Goal: Complete application form

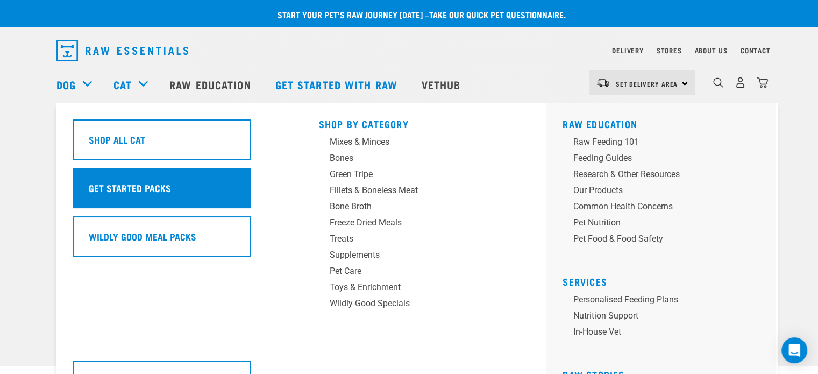
click at [123, 194] on h5 "Get Started Packs" at bounding box center [130, 188] width 82 height 14
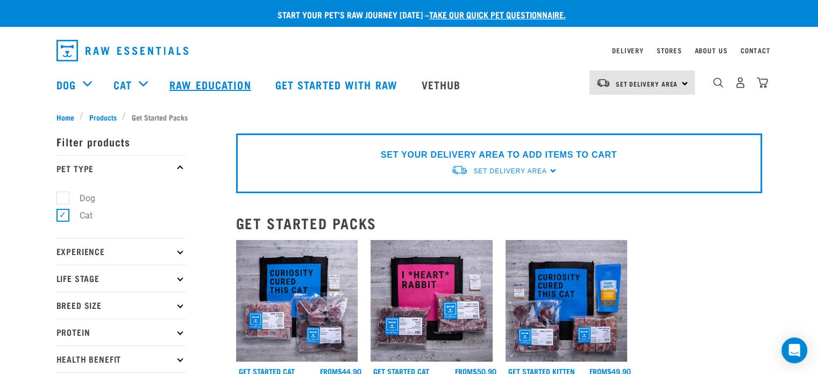
click at [202, 81] on link "Raw Education" at bounding box center [211, 84] width 105 height 43
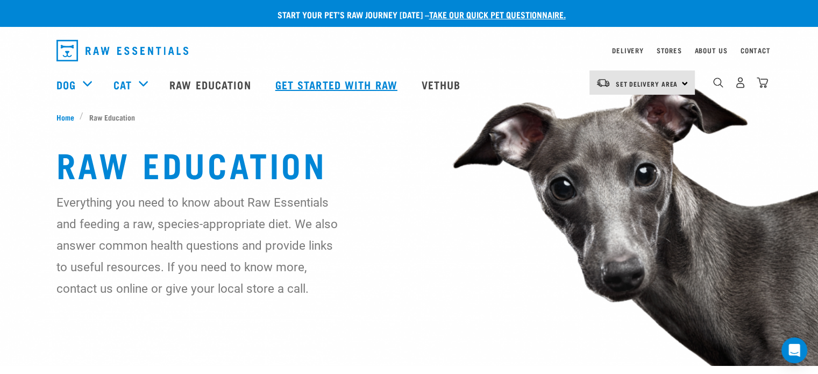
click at [341, 83] on link "Get started with Raw" at bounding box center [338, 84] width 146 height 43
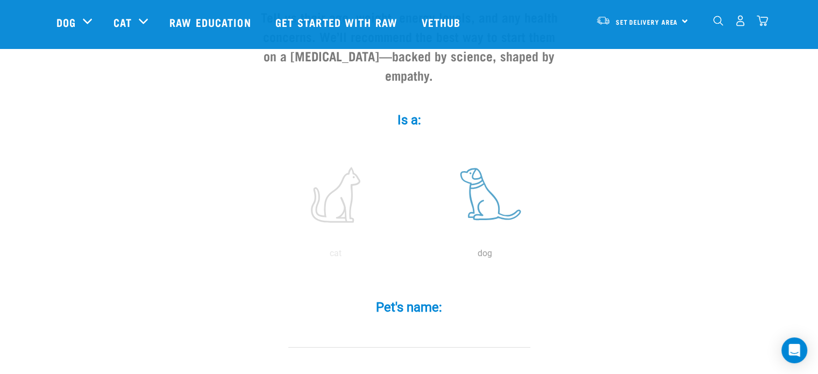
scroll to position [215, 0]
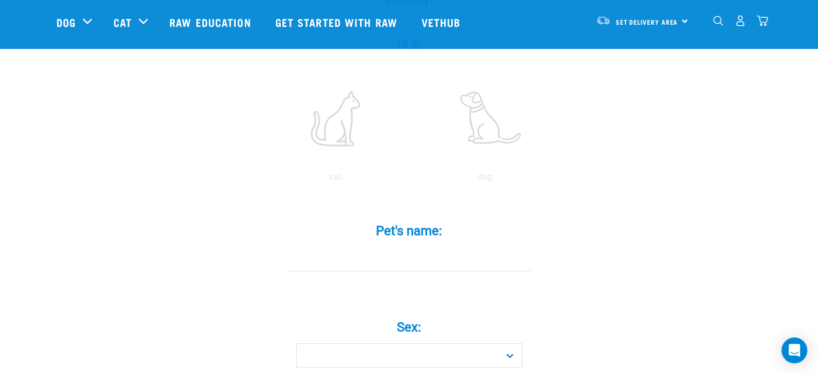
drag, startPoint x: 315, startPoint y: 64, endPoint x: 365, endPoint y: 146, distance: 95.9
click at [319, 73] on label at bounding box center [335, 118] width 145 height 91
click at [261, 180] on input "radio" at bounding box center [261, 180] width 0 height 0
click at [343, 112] on label at bounding box center [335, 118] width 145 height 91
click at [261, 180] on input "radio" at bounding box center [261, 180] width 0 height 0
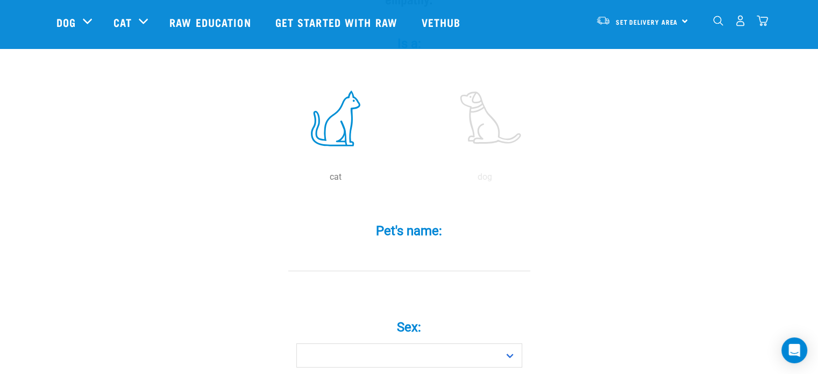
click at [385, 247] on input "Pet's name: *" at bounding box center [409, 259] width 242 height 24
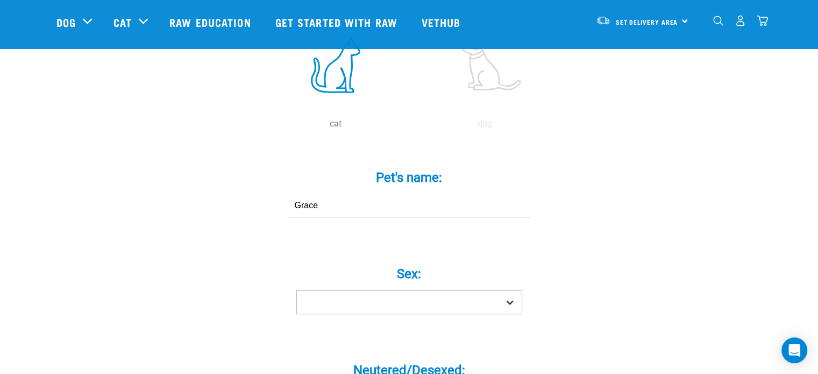
scroll to position [269, 0]
type input "Grace"
click at [379, 289] on select "Boy Girl" at bounding box center [409, 301] width 226 height 24
select select "girl"
click at [296, 289] on select "Boy Girl" at bounding box center [409, 301] width 226 height 24
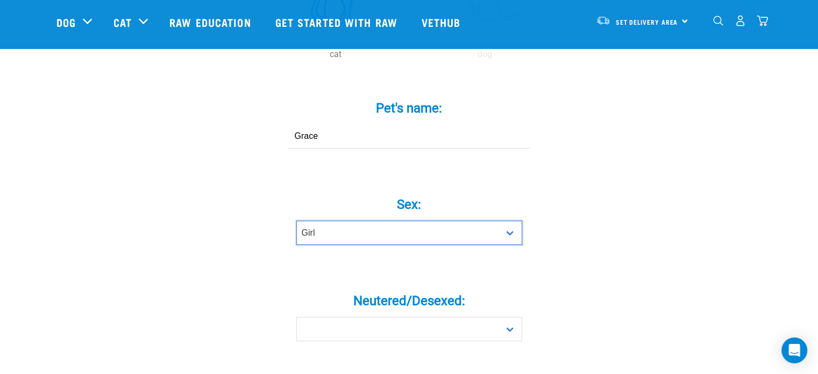
scroll to position [430, 0]
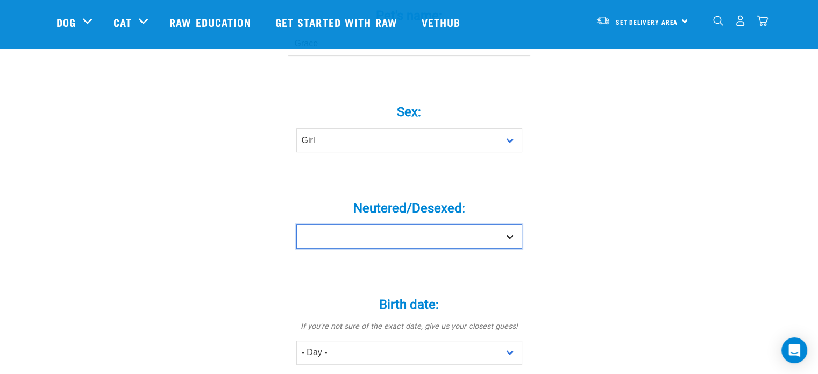
click at [362, 224] on select "Yes No" at bounding box center [409, 236] width 226 height 24
select select "yes"
click at [296, 224] on select "Yes No" at bounding box center [409, 236] width 226 height 24
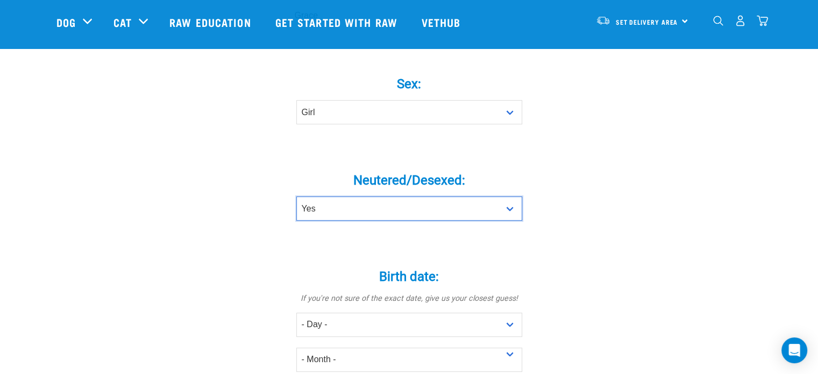
scroll to position [484, 0]
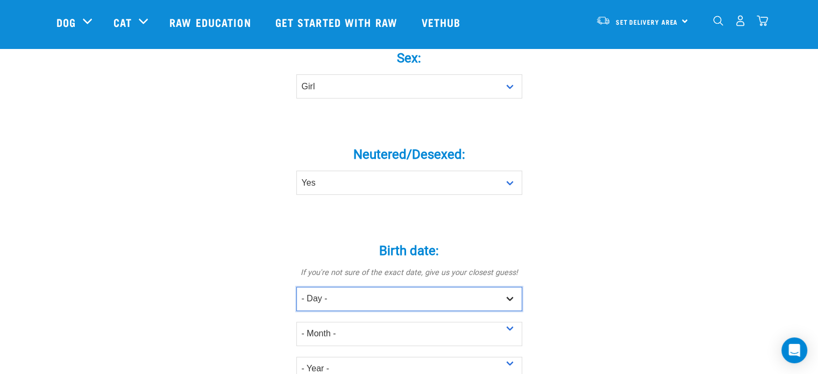
click at [333, 287] on select "- Day - 1 2 3 4 5 6 7 8 9 10 11 12 13 14 15 16 17 18 19 20 21 22 23 24 25 26 27" at bounding box center [409, 299] width 226 height 24
select select "2"
click at [296, 287] on select "- Day - 1 2 3 4 5 6 7 8 9 10 11 12 13 14 15 16 17 18 19 20 21 22 23 24 25 26 27" at bounding box center [409, 299] width 226 height 24
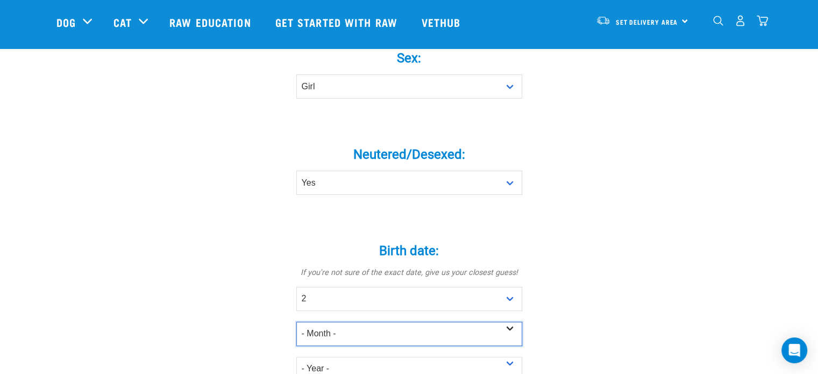
click at [326, 322] on select "- Month - January February March April May June July August September October N…" at bounding box center [409, 334] width 226 height 24
select select "January"
click at [296, 322] on select "- Month - January February March April May June July August September October N…" at bounding box center [409, 334] width 226 height 24
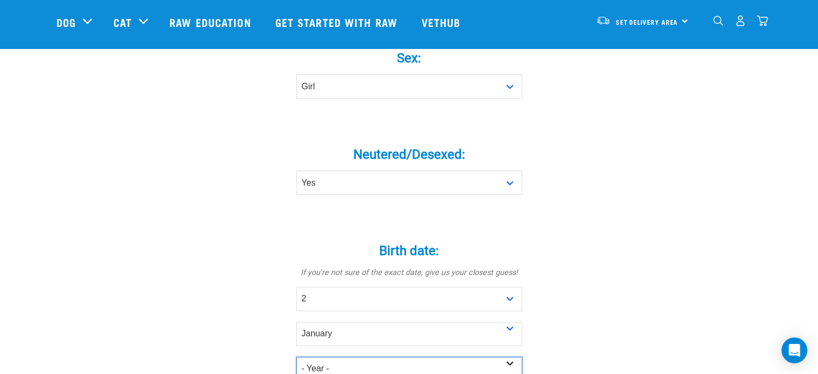
click at [344, 357] on select "- Year - 2025 2024 2023 2022 2021 2020 2019 2018 2017 2016 2015 2014 2013 2012" at bounding box center [409, 369] width 226 height 24
click at [345, 357] on select "- Year - 2025 2024 2023 2022 2021 2020 2019 2018 2017 2016 2015 2014 2013 2012" at bounding box center [409, 369] width 226 height 24
select select "2018"
click at [296, 357] on select "- Year - 2025 2024 2023 2022 2021 2020 2019 2018 2017 2016 2015 2014 2013 2012" at bounding box center [409, 369] width 226 height 24
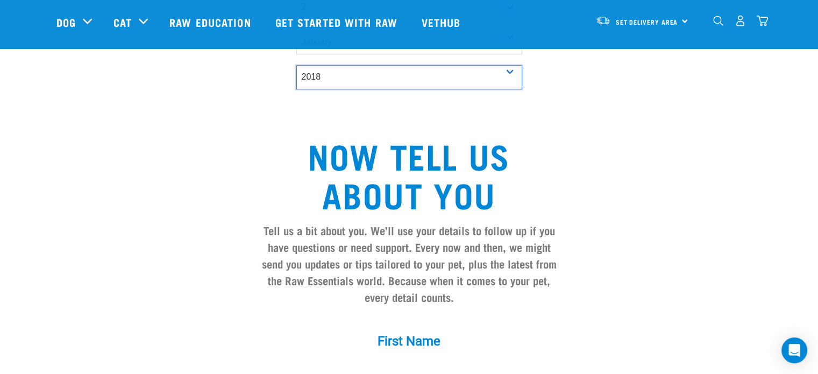
scroll to position [915, 0]
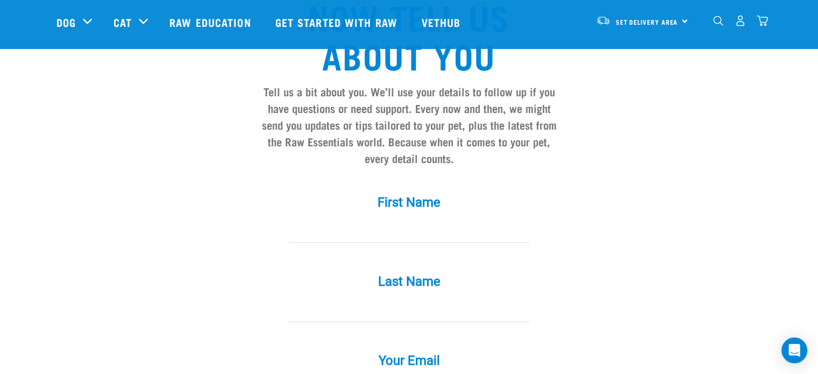
click at [385, 218] on input "First Name *" at bounding box center [409, 230] width 242 height 24
type input "Hannah"
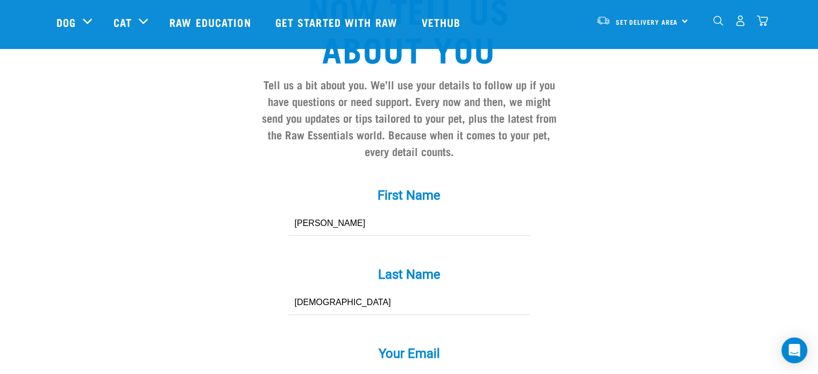
click at [303, 291] on input "LEwis" at bounding box center [409, 303] width 242 height 24
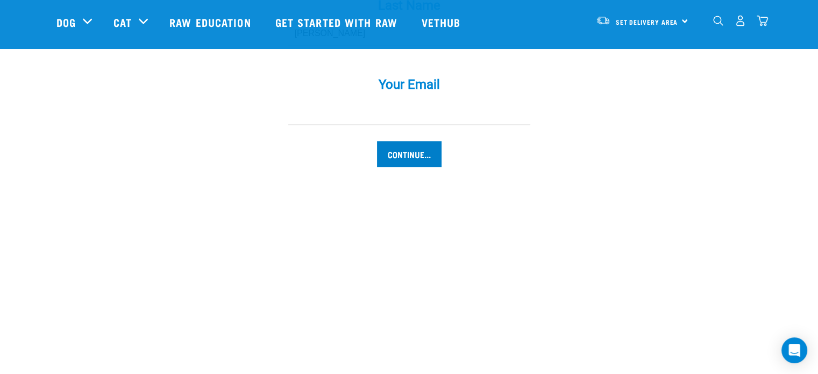
scroll to position [1137, 0]
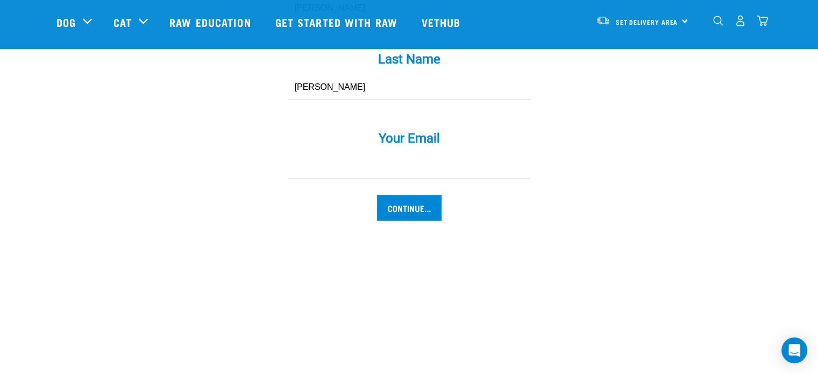
type input "Lewis"
drag, startPoint x: 370, startPoint y: 149, endPoint x: 379, endPoint y: 155, distance: 11.2
click at [370, 154] on input "Your Email *" at bounding box center [409, 166] width 242 height 24
click at [413, 195] on input "Continue..." at bounding box center [409, 208] width 65 height 26
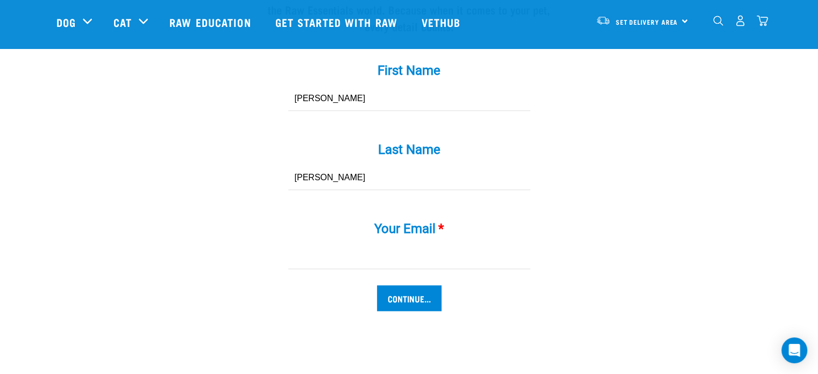
scroll to position [1046, 0]
type input "[EMAIL_ADDRESS][DOMAIN_NAME]"
click at [409, 286] on input "Continue..." at bounding box center [409, 299] width 65 height 26
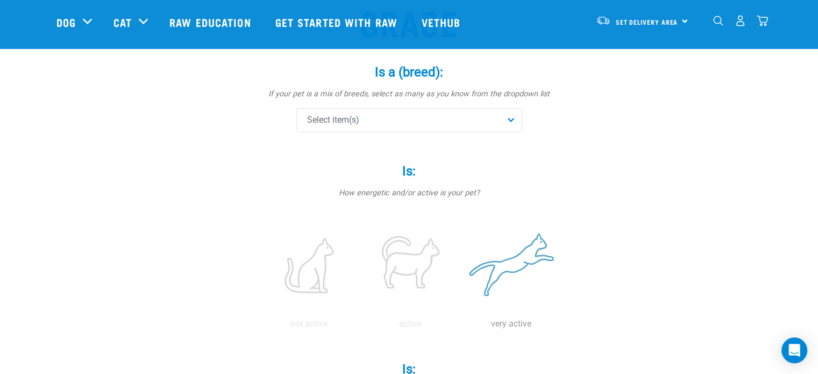
scroll to position [108, 0]
click at [506, 114] on div "Select item(s)" at bounding box center [409, 119] width 226 height 24
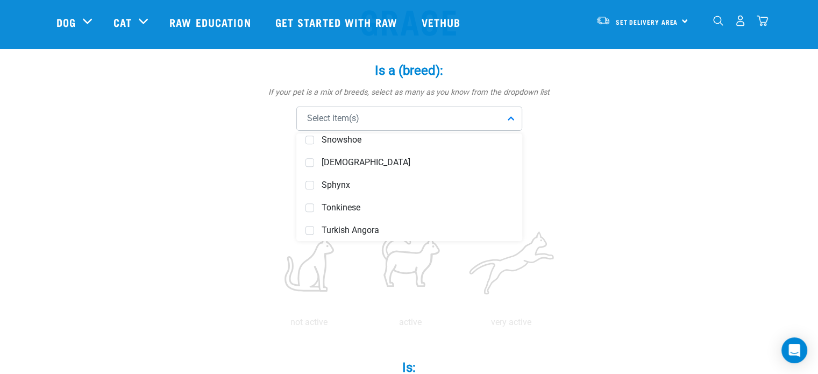
scroll to position [825, 0]
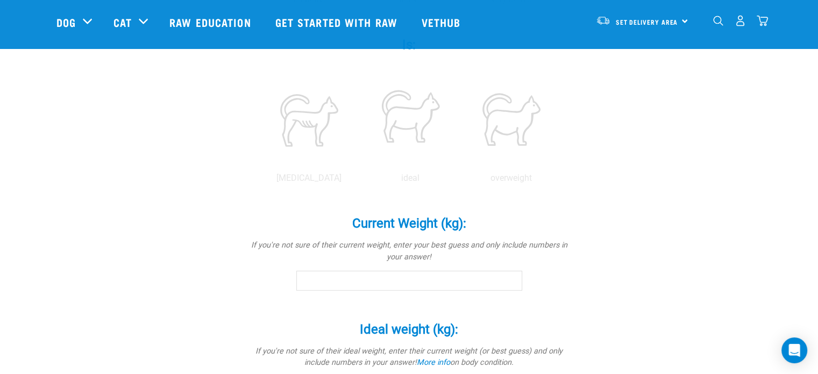
click at [667, 188] on div "Grace Is a (breed): * If your pet is a mix of breeds, select as many as you kno…" at bounding box center [409, 153] width 706 height 994
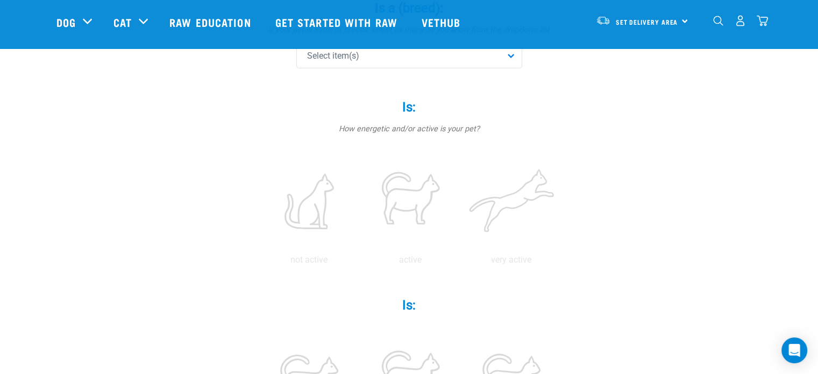
scroll to position [108, 0]
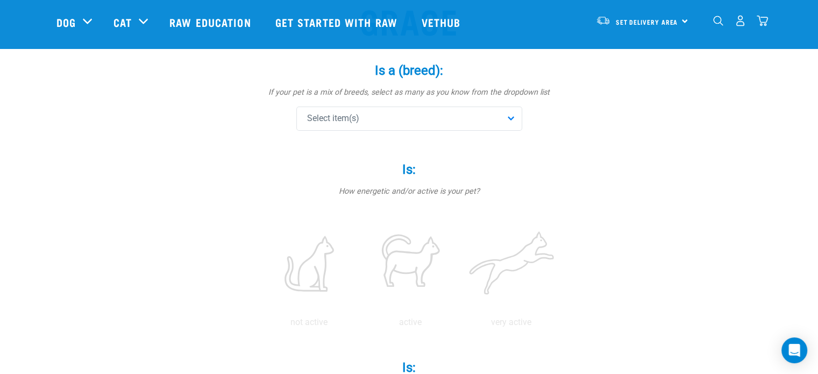
click at [504, 115] on div "Select item(s)" at bounding box center [409, 119] width 226 height 24
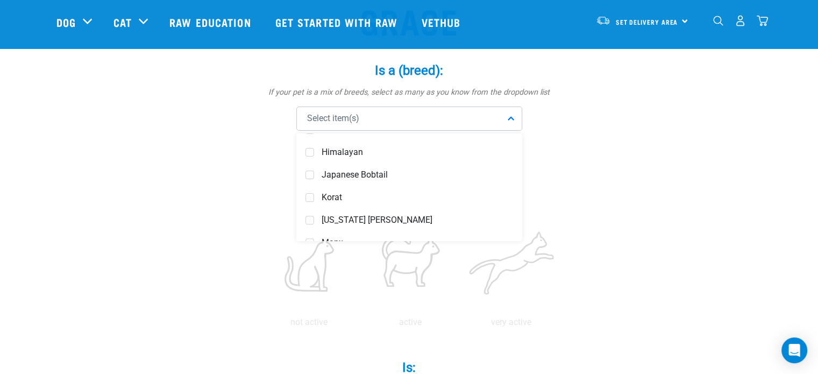
scroll to position [503, 0]
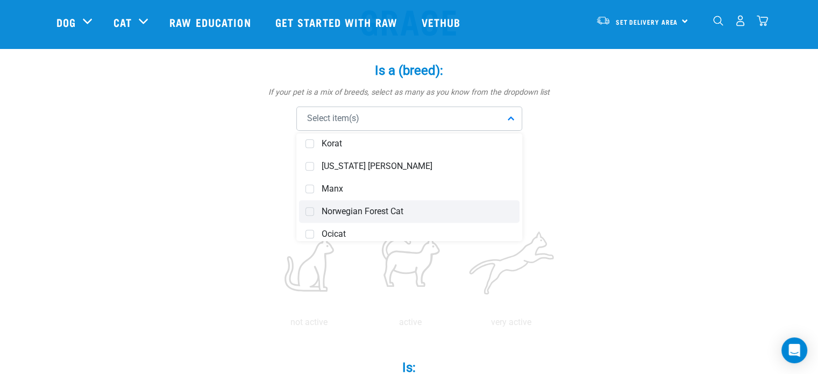
click at [360, 216] on div "Norwegian Forest Cat" at bounding box center [409, 211] width 221 height 23
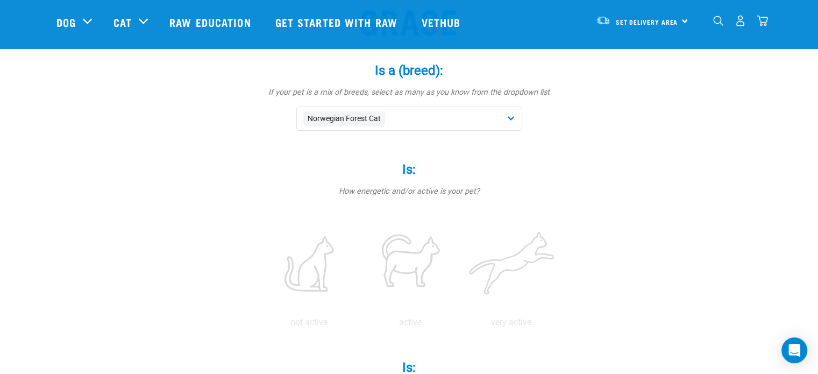
click at [406, 121] on div "Norwegian Forest Cat" at bounding box center [409, 119] width 226 height 24
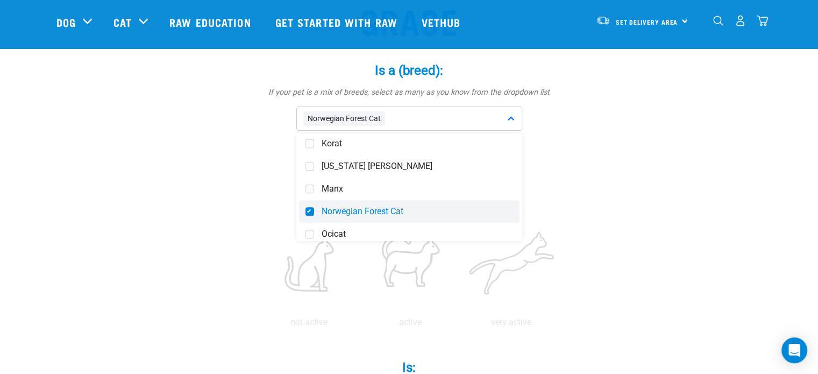
click at [309, 208] on span at bounding box center [310, 211] width 9 height 9
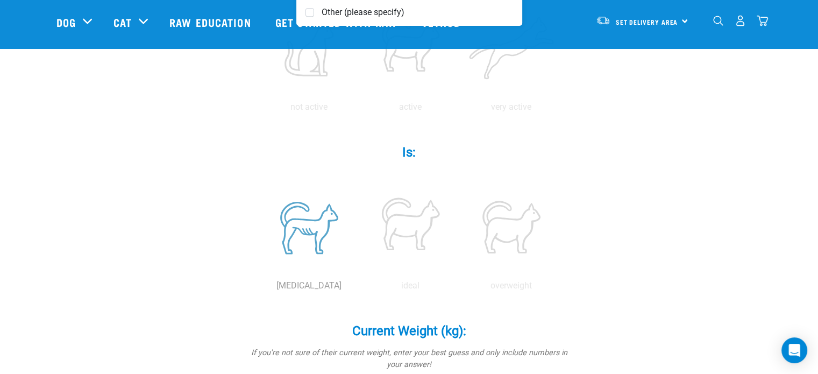
scroll to position [108, 0]
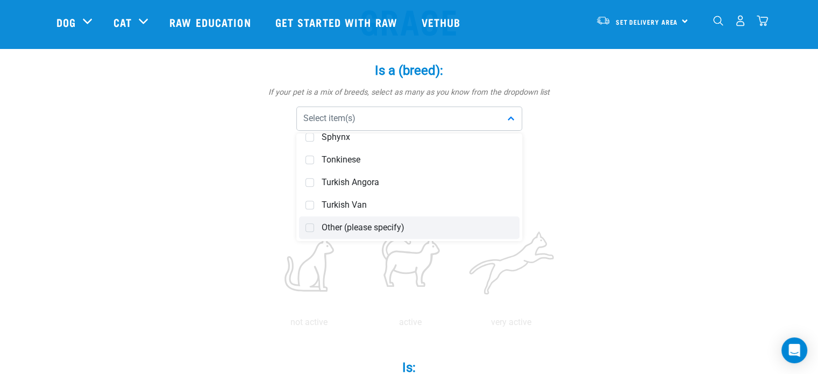
click at [329, 229] on span "Other (please specify)" at bounding box center [418, 227] width 192 height 11
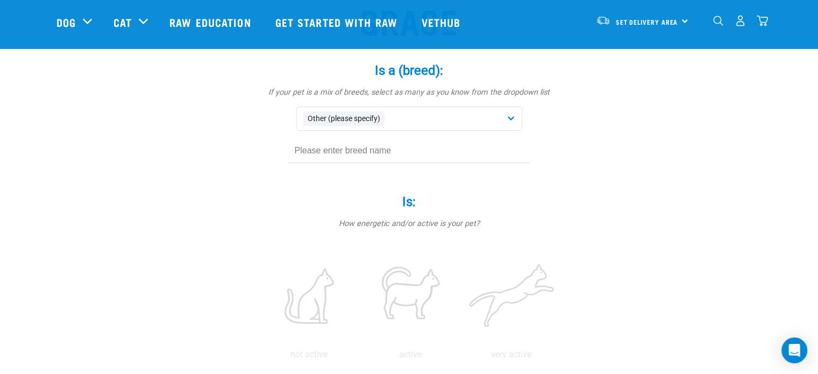
click at [390, 147] on input "text" at bounding box center [409, 151] width 242 height 24
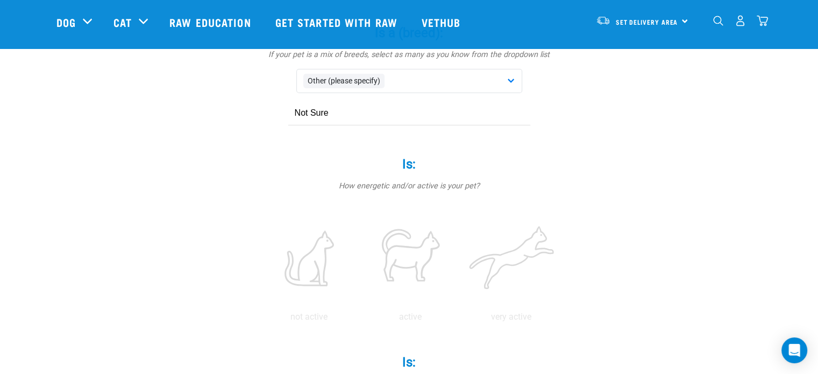
scroll to position [215, 0]
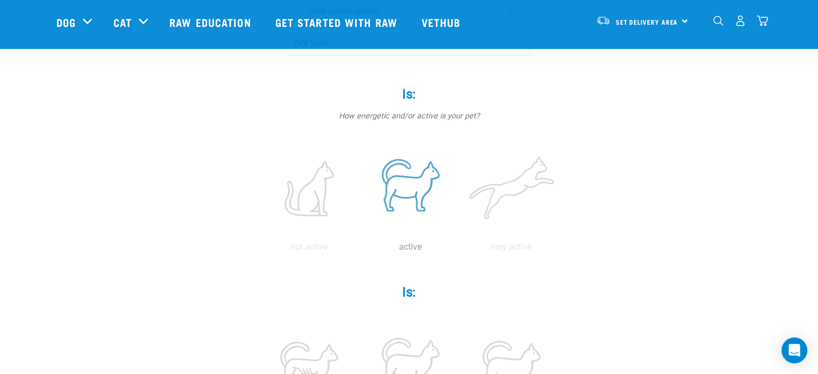
type input "Not Sure"
click at [428, 179] on label at bounding box center [410, 188] width 97 height 91
click at [360, 250] on input "radio" at bounding box center [360, 250] width 0 height 0
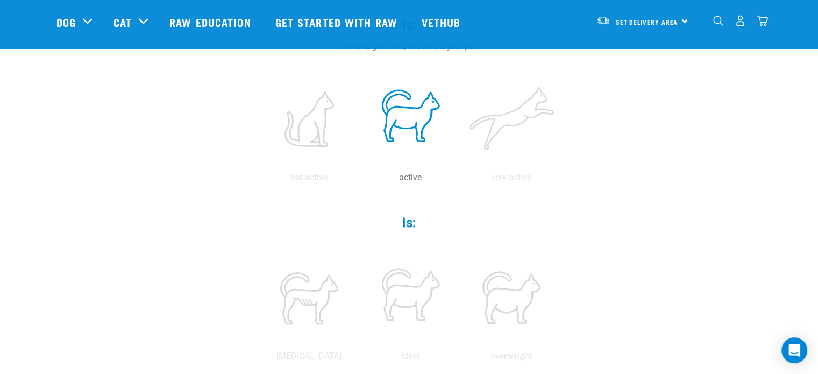
scroll to position [430, 0]
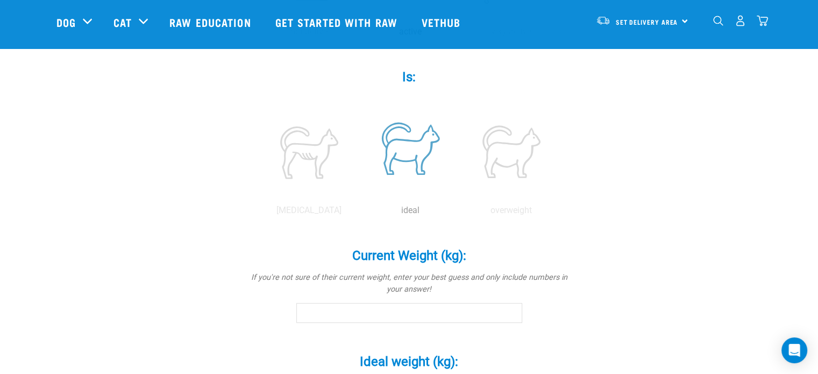
click at [400, 159] on label at bounding box center [410, 151] width 97 height 91
click at [360, 213] on input "radio" at bounding box center [360, 213] width 0 height 0
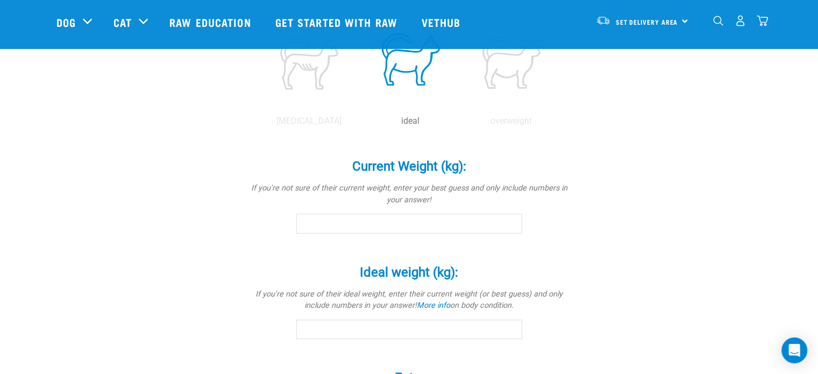
scroll to position [538, 0]
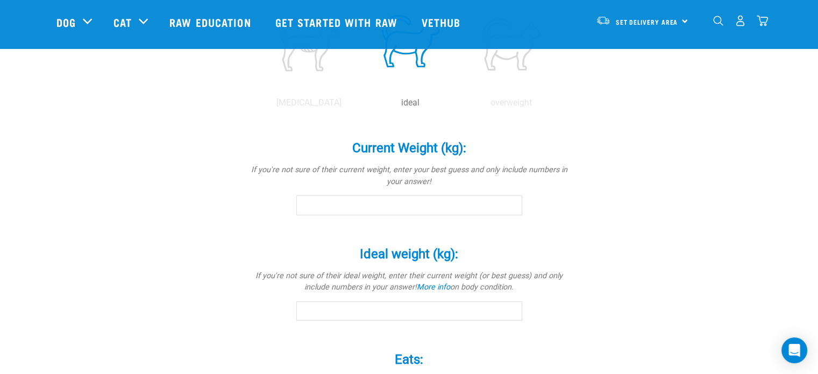
click at [424, 202] on input "Current Weight (kg): *" at bounding box center [409, 204] width 226 height 19
type input "3"
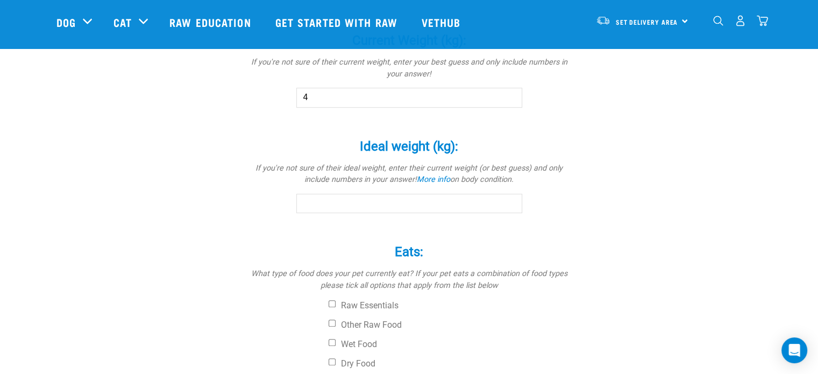
type input "4"
click at [352, 203] on input "Ideal weight (kg): *" at bounding box center [409, 203] width 226 height 19
click at [429, 177] on link "More info" at bounding box center [433, 179] width 33 height 9
click at [314, 207] on input "Ideal weight (kg): *" at bounding box center [409, 203] width 226 height 19
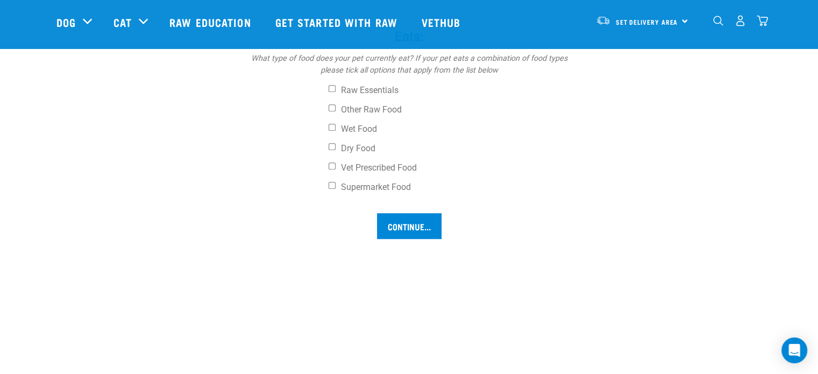
scroll to position [807, 0]
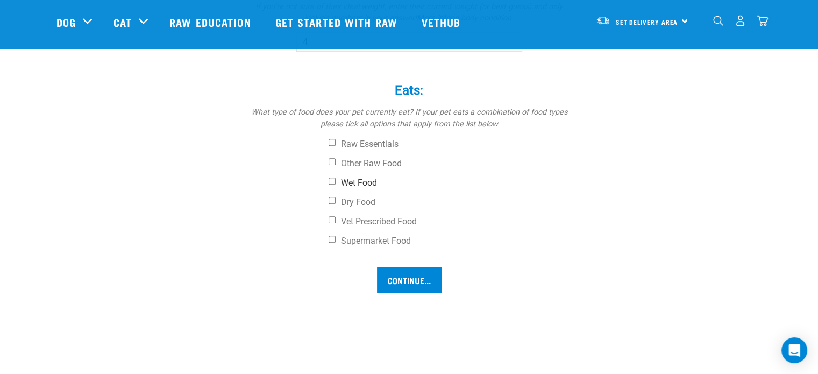
type input "4"
click at [333, 181] on input "Wet Food" at bounding box center [332, 181] width 7 height 7
checkbox input "true"
click at [331, 201] on input "Dry Food" at bounding box center [332, 200] width 7 height 7
checkbox input "true"
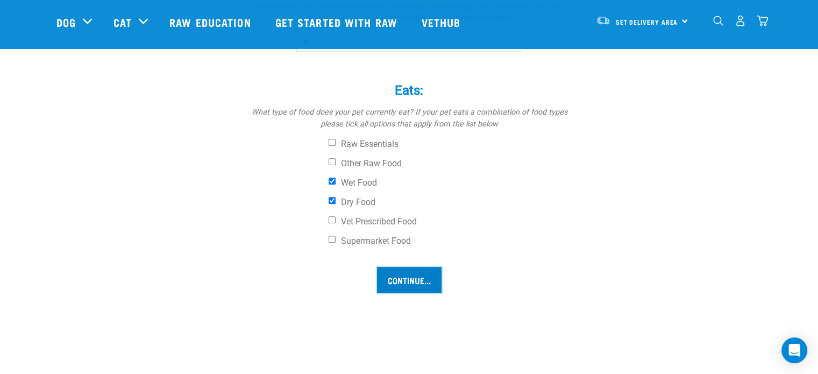
click at [397, 279] on input "Continue..." at bounding box center [409, 280] width 65 height 26
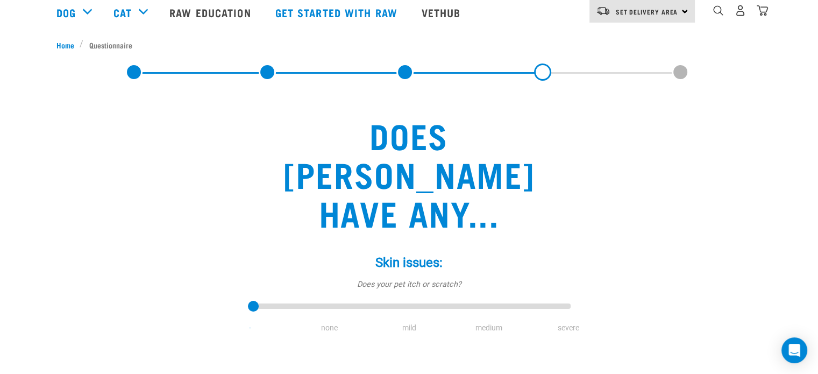
scroll to position [161, 0]
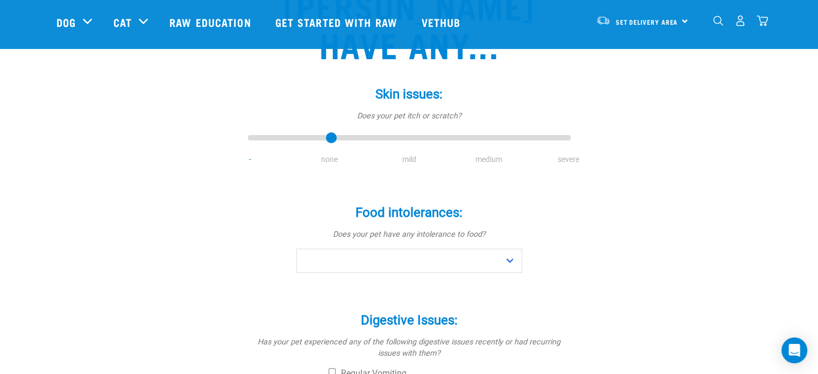
drag, startPoint x: 251, startPoint y: 98, endPoint x: 310, endPoint y: 109, distance: 60.2
type input "1"
click at [310, 131] on input "range" at bounding box center [409, 138] width 323 height 15
click at [380, 249] on select "No Yes" at bounding box center [409, 261] width 226 height 24
select select "no"
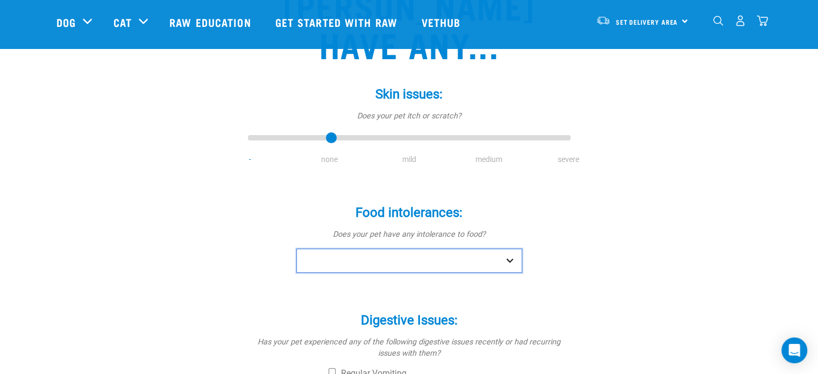
click at [296, 249] on select "No Yes" at bounding box center [409, 261] width 226 height 24
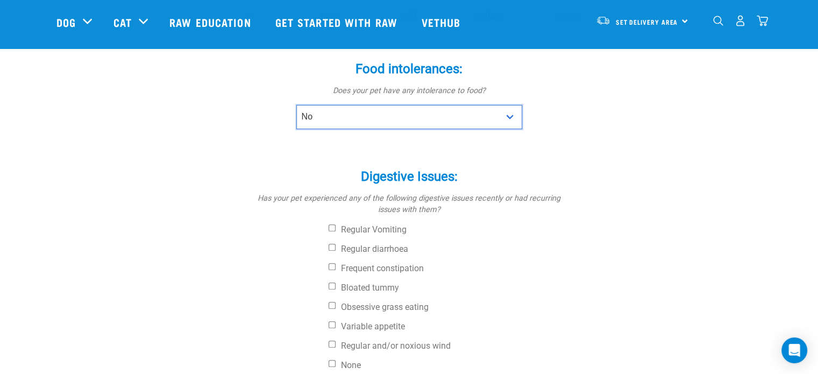
scroll to position [377, 0]
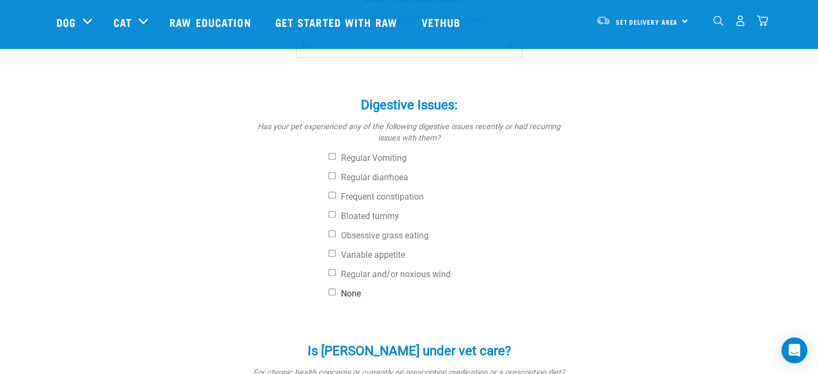
click at [329, 288] on input "None" at bounding box center [332, 291] width 7 height 7
checkbox input "true"
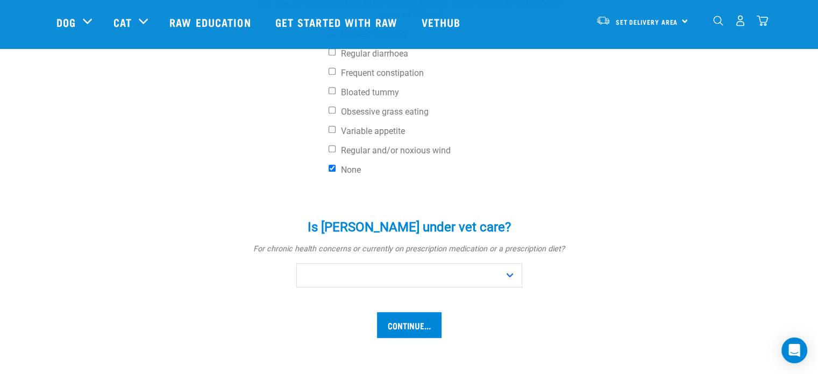
scroll to position [430, 0]
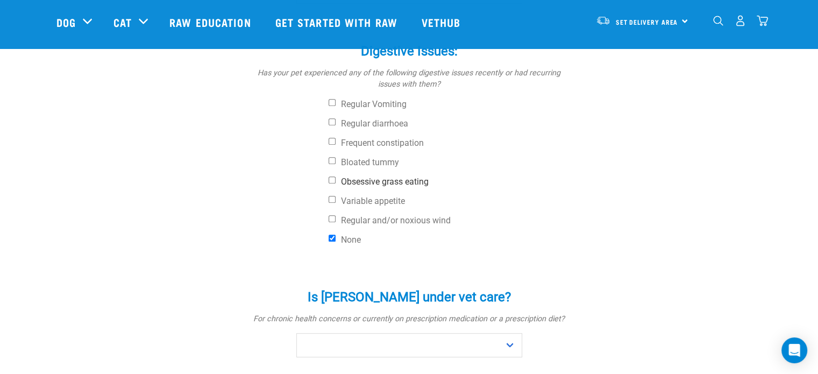
click at [332, 176] on input "Obsessive grass eating" at bounding box center [332, 179] width 7 height 7
click at [331, 176] on input "Obsessive grass eating" at bounding box center [332, 179] width 7 height 7
checkbox input "false"
click at [332, 235] on input "None" at bounding box center [332, 238] width 7 height 7
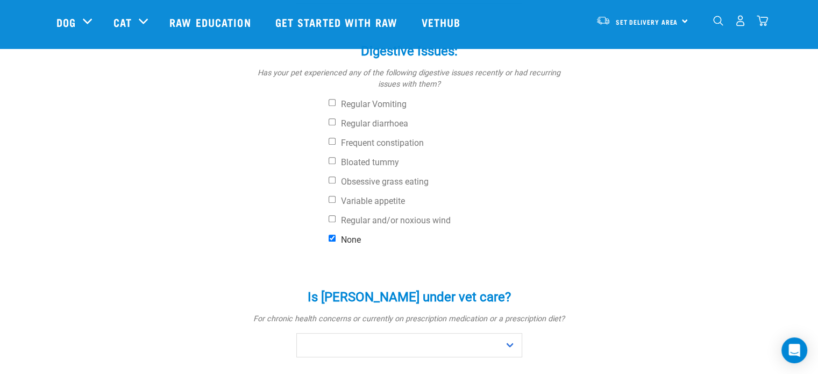
checkbox input "false"
click at [332, 176] on input "Obsessive grass eating" at bounding box center [332, 179] width 7 height 7
checkbox input "true"
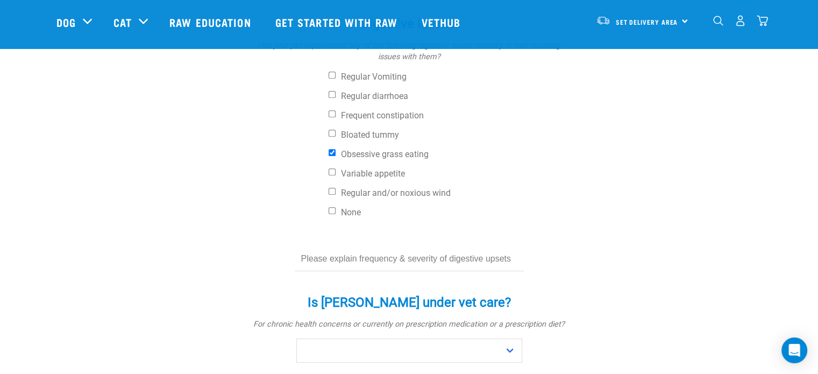
scroll to position [484, 0]
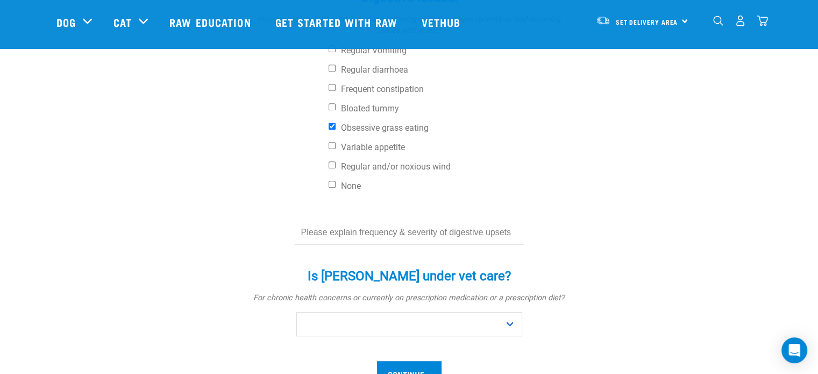
click at [371, 221] on input "text" at bounding box center [409, 233] width 229 height 24
type input "eats grass"
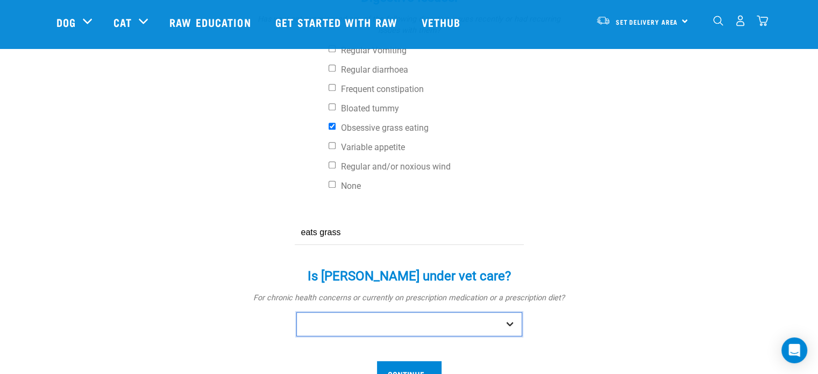
click at [347, 312] on select "No Yes" at bounding box center [409, 324] width 226 height 24
select select "no"
click at [296, 312] on select "No Yes" at bounding box center [409, 324] width 226 height 24
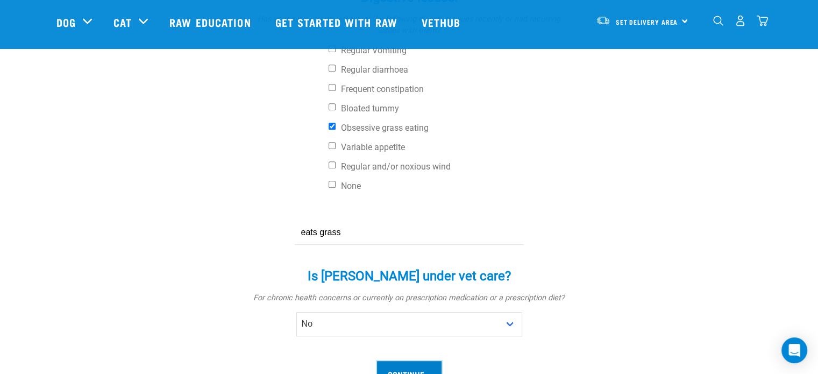
click at [412, 361] on input "Continue..." at bounding box center [409, 374] width 65 height 26
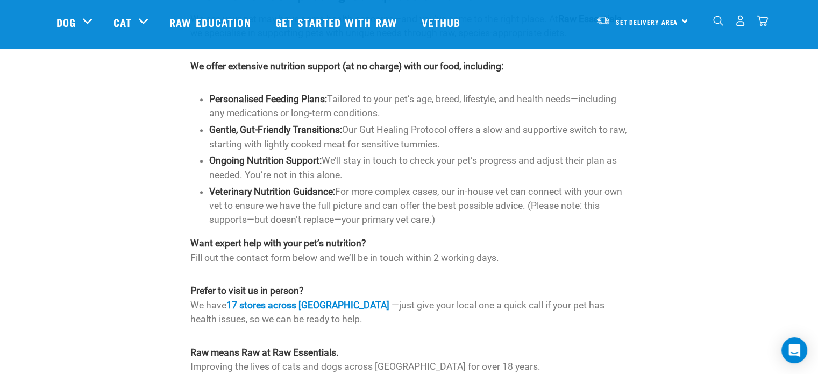
scroll to position [646, 0]
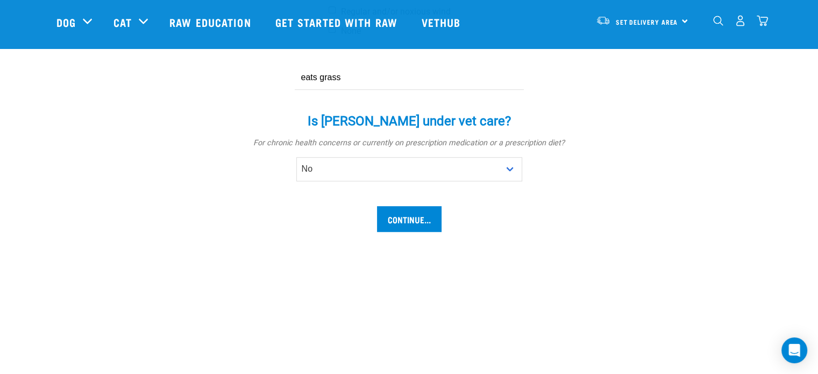
scroll to position [366, 0]
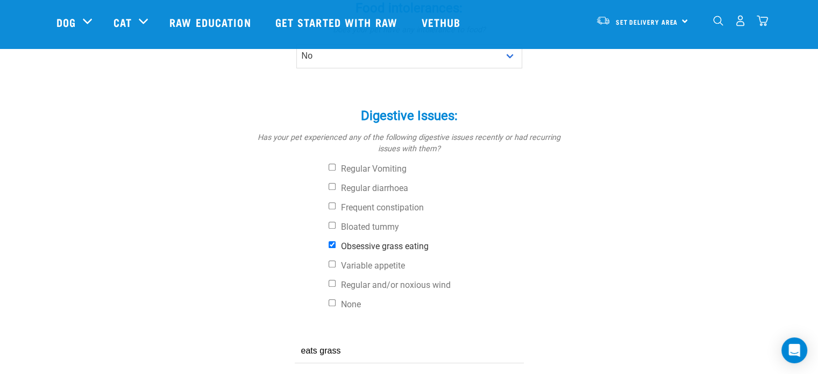
click at [331, 241] on input "Obsessive grass eating" at bounding box center [332, 244] width 7 height 7
checkbox input "false"
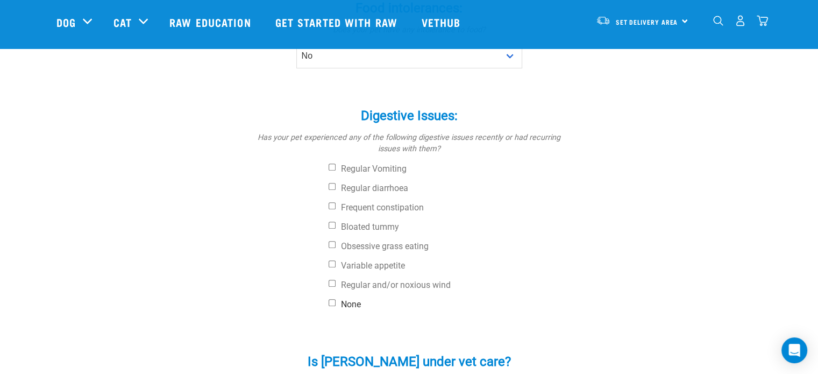
click at [331, 299] on input "None" at bounding box center [332, 302] width 7 height 7
checkbox input "true"
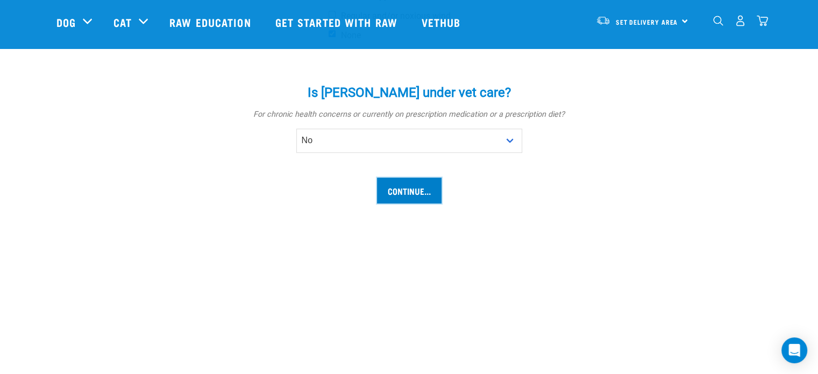
click at [413, 178] on input "Continue..." at bounding box center [409, 191] width 65 height 26
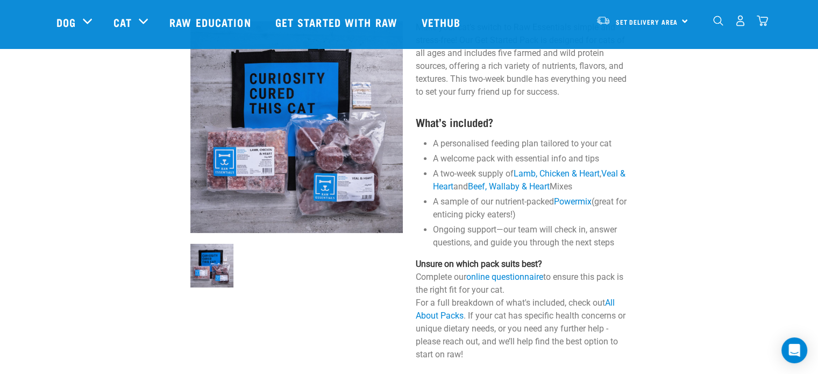
scroll to position [699, 0]
